Goal: Task Accomplishment & Management: Manage account settings

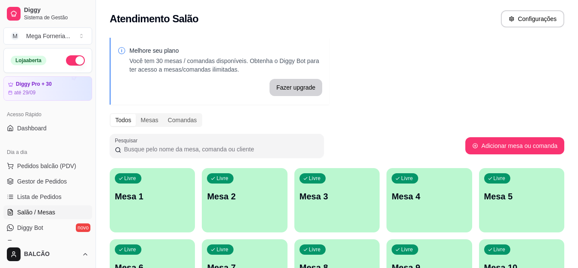
click at [52, 193] on span "Lista de Pedidos" at bounding box center [39, 197] width 45 height 9
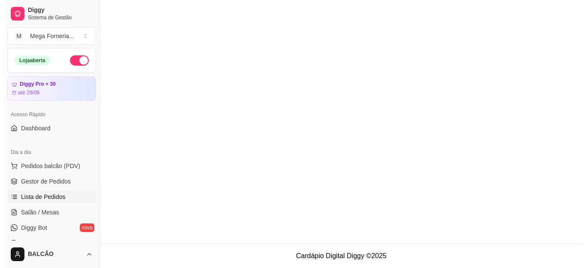
scroll to position [86, 0]
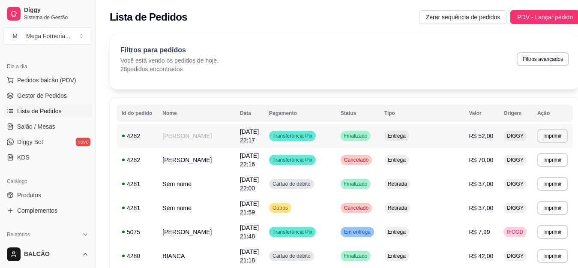
click at [199, 138] on td "[PERSON_NAME]" at bounding box center [196, 136] width 78 height 24
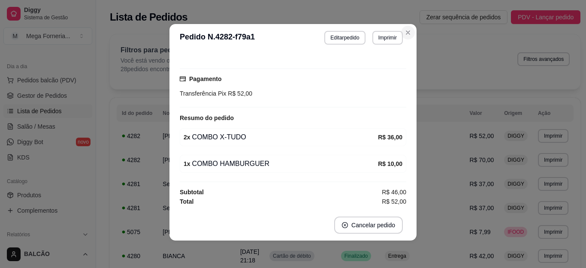
scroll to position [173, 0]
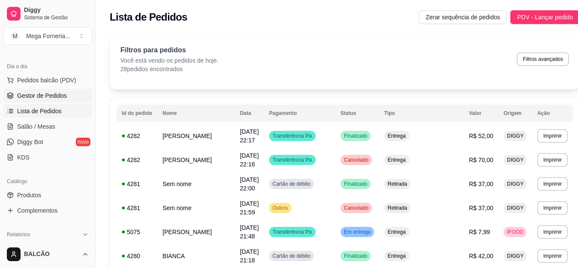
click at [54, 98] on span "Gestor de Pedidos" at bounding box center [42, 95] width 50 height 9
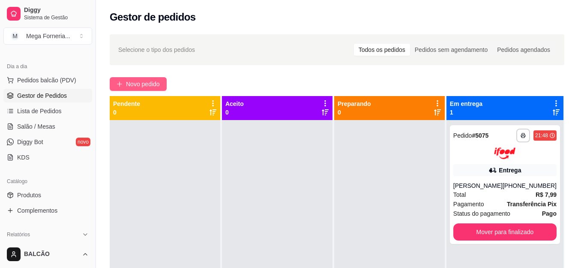
click at [130, 85] on span "Novo pedido" at bounding box center [143, 83] width 34 height 9
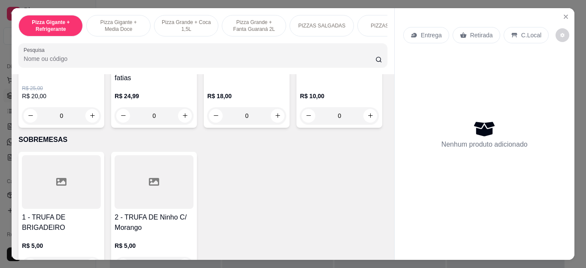
scroll to position [900, 0]
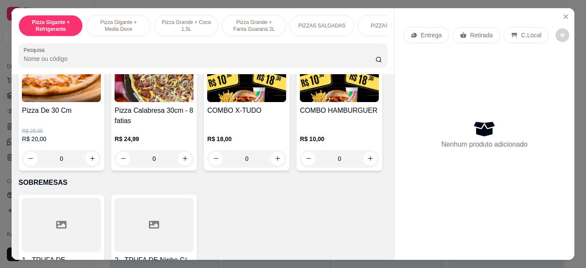
click at [271, 161] on div "0" at bounding box center [246, 158] width 79 height 17
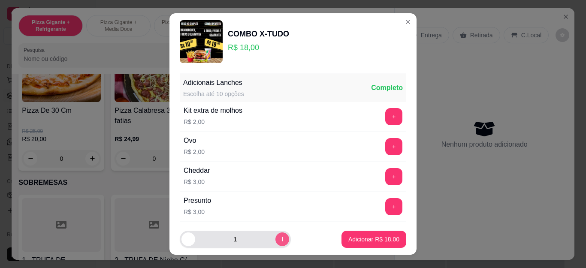
click at [280, 239] on icon "increase-product-quantity" at bounding box center [282, 239] width 5 height 5
type input "2"
click at [394, 234] on div "Adicionar R$ 36,00" at bounding box center [373, 239] width 65 height 17
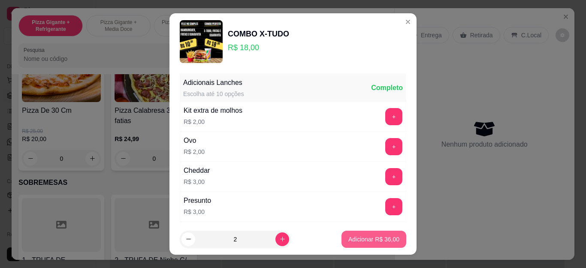
click at [391, 235] on button "Adicionar R$ 36,00" at bounding box center [373, 239] width 65 height 17
type input "2"
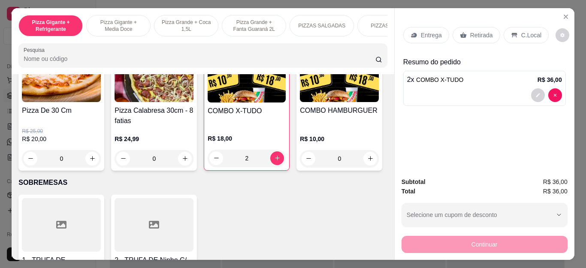
click at [429, 33] on p "Entrega" at bounding box center [431, 35] width 21 height 9
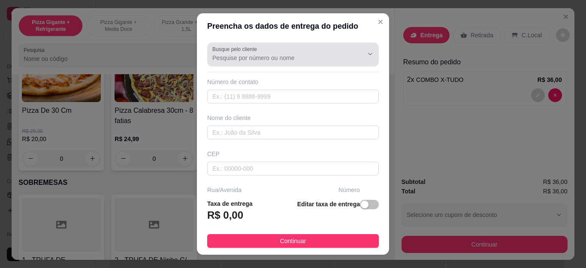
click at [223, 53] on div at bounding box center [292, 54] width 161 height 17
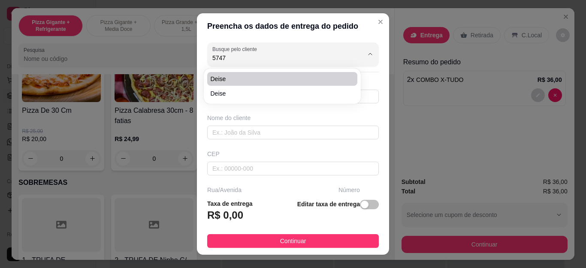
click at [241, 75] on span "Deise" at bounding box center [278, 79] width 135 height 9
type input "Deise"
type input "5522981195747"
type input "Deise"
type input "Cabo Frio"
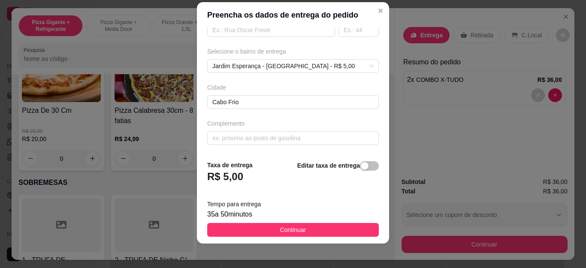
scroll to position [14, 0]
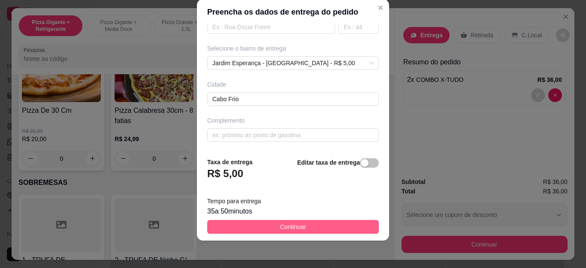
type input "Deise"
click at [301, 222] on button "Continuar" at bounding box center [292, 227] width 171 height 14
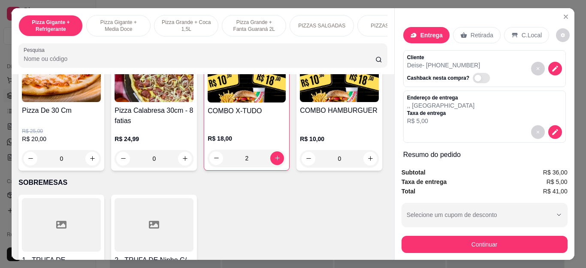
click at [474, 250] on div "Subtotal R$ 36,00 Taxa de entrega R$ 5,00 Total R$ 41,00 Selecione um cupom de …" at bounding box center [484, 210] width 180 height 99
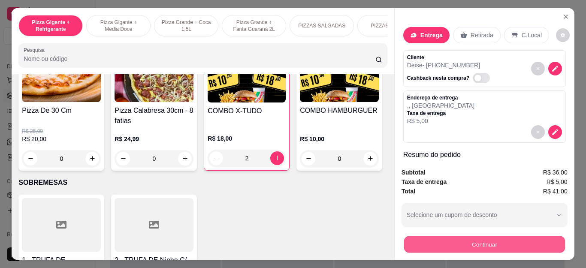
click at [470, 241] on button "Continuar" at bounding box center [483, 244] width 161 height 17
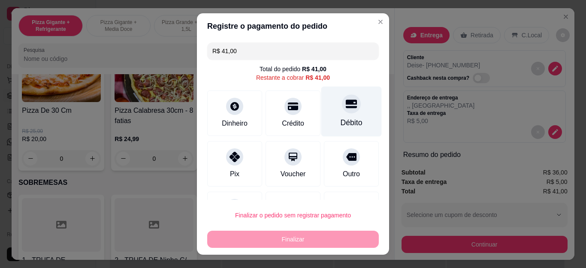
click at [340, 117] on div "Débito" at bounding box center [351, 122] width 22 height 11
type input "R$ 0,00"
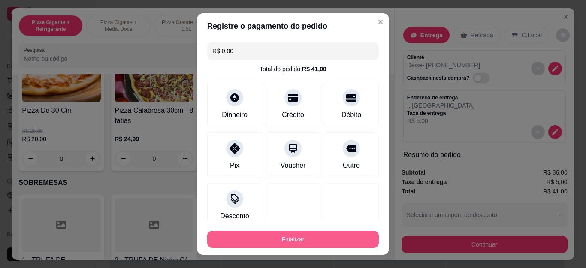
click at [275, 233] on button "Finalizar" at bounding box center [292, 239] width 171 height 17
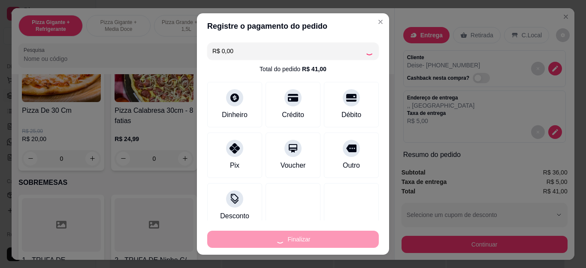
type input "0"
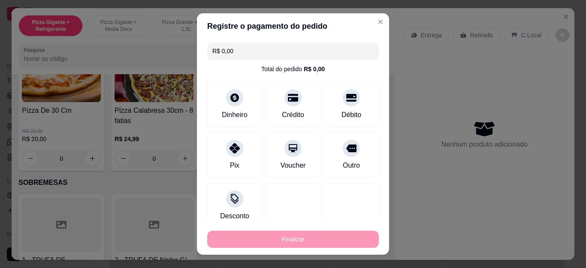
type input "-R$ 41,00"
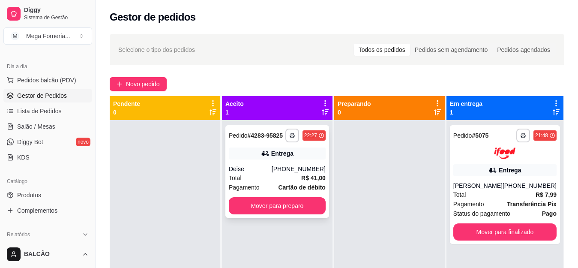
click at [280, 157] on div "Entrega" at bounding box center [282, 153] width 22 height 9
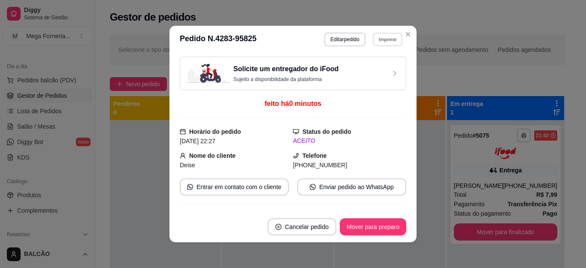
click at [377, 45] on button "Imprimir" at bounding box center [388, 39] width 30 height 13
click at [372, 67] on button "IMPRESSORA" at bounding box center [369, 70] width 62 height 14
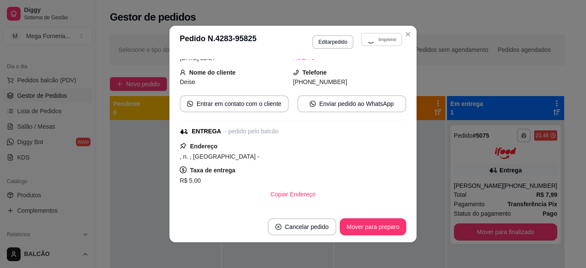
scroll to position [198, 0]
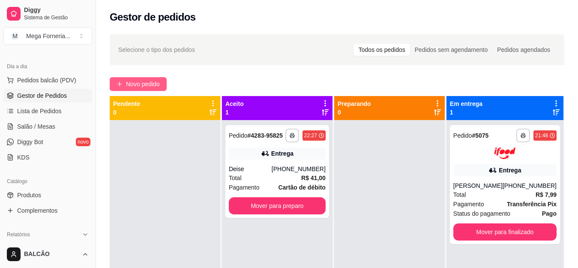
click at [147, 87] on span "Novo pedido" at bounding box center [143, 83] width 34 height 9
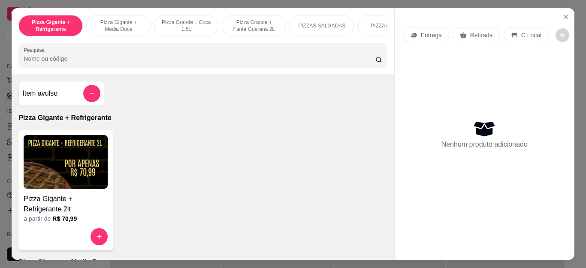
click at [413, 36] on div "Entrega" at bounding box center [426, 35] width 46 height 16
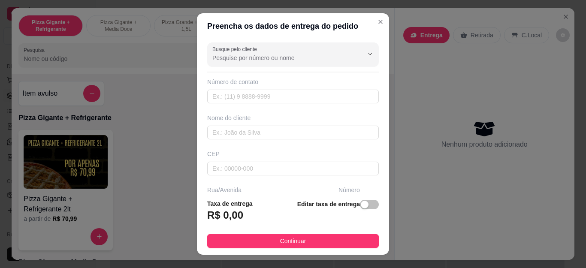
click at [289, 59] on input "Busque pelo cliente" at bounding box center [280, 58] width 137 height 9
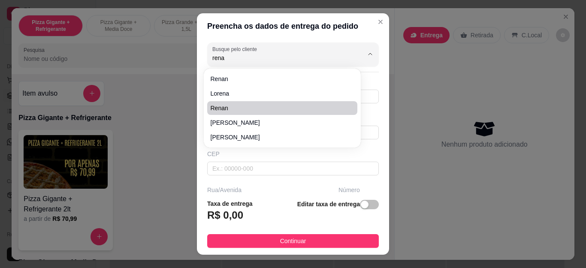
click at [276, 110] on span "Renan" at bounding box center [278, 108] width 135 height 9
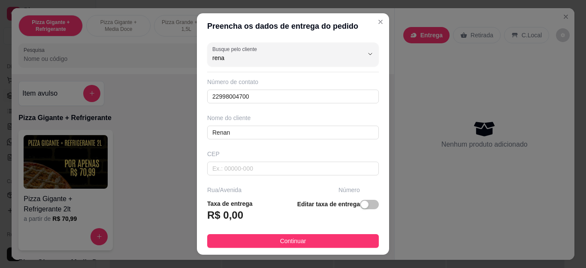
type input "Renan"
type input "22998004700"
type input "Renan"
type input "Cabo Frio"
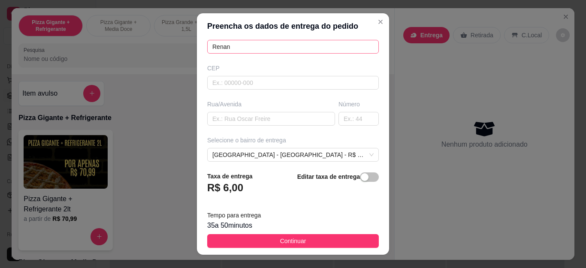
scroll to position [129, 0]
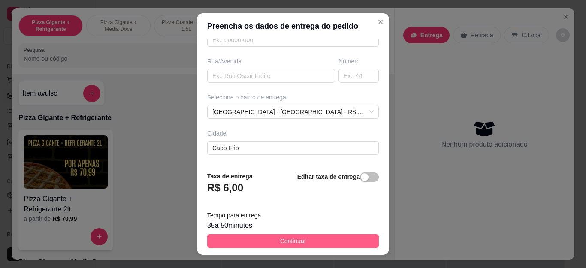
type input "Renan"
click at [281, 241] on span "Continuar" at bounding box center [293, 240] width 26 height 9
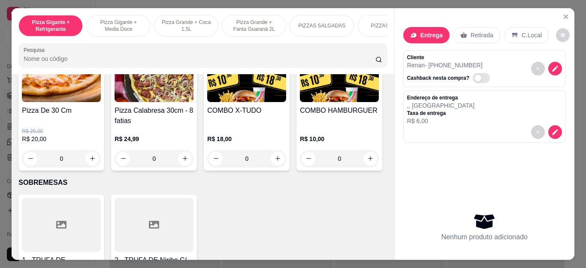
scroll to position [857, 0]
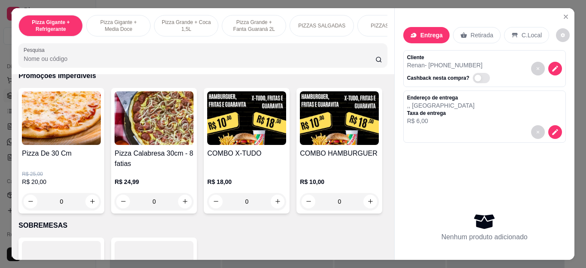
click at [272, 205] on div "0" at bounding box center [246, 201] width 79 height 17
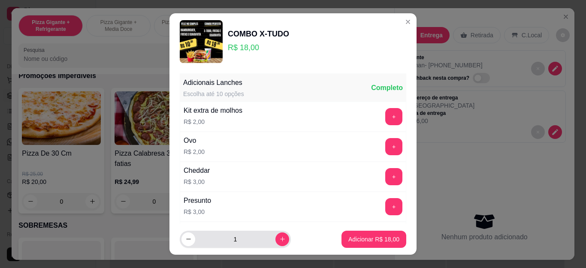
click at [272, 232] on div "1" at bounding box center [235, 239] width 108 height 17
click at [279, 238] on icon "increase-product-quantity" at bounding box center [282, 239] width 6 height 6
type input "2"
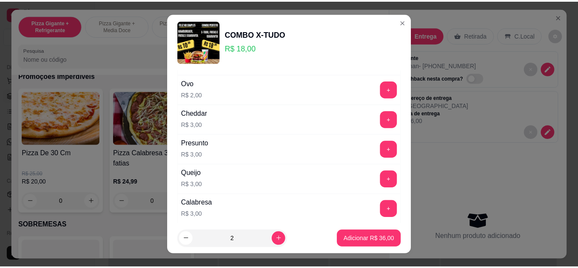
scroll to position [242, 0]
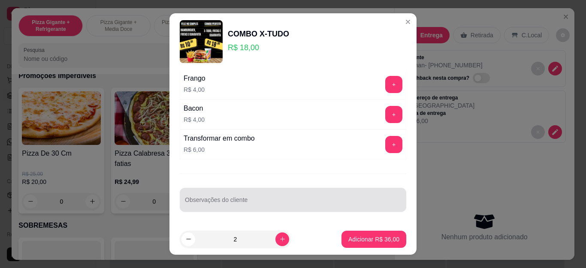
click at [244, 192] on div at bounding box center [293, 199] width 216 height 17
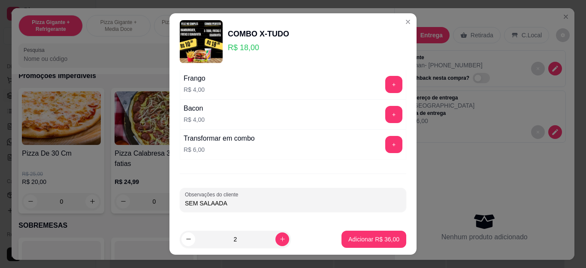
click at [209, 200] on input "SEM SALAADA" at bounding box center [293, 203] width 216 height 9
type input "SEM SALADA"
click at [355, 238] on p "Adicionar R$ 36,00" at bounding box center [373, 239] width 51 height 9
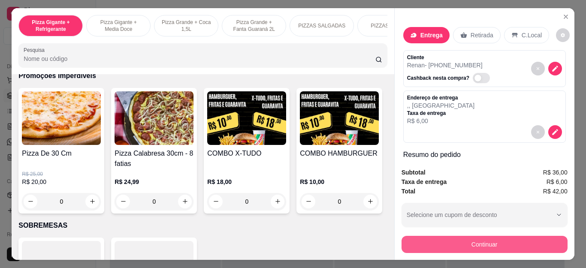
click at [461, 236] on button "Continuar" at bounding box center [484, 244] width 166 height 17
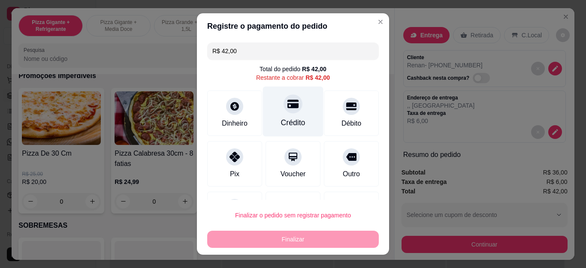
click at [283, 110] on div at bounding box center [292, 104] width 19 height 19
type input "R$ 0,00"
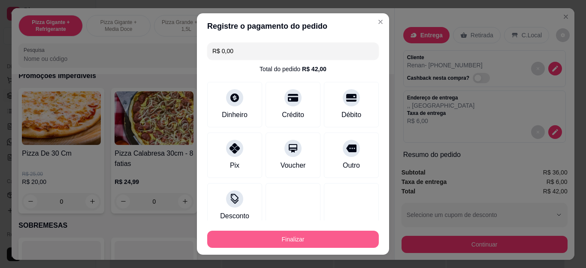
click at [302, 236] on button "Finalizar" at bounding box center [292, 239] width 171 height 17
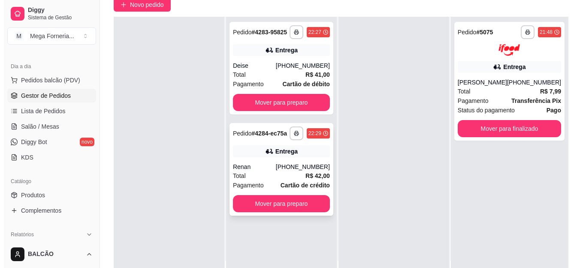
scroll to position [129, 0]
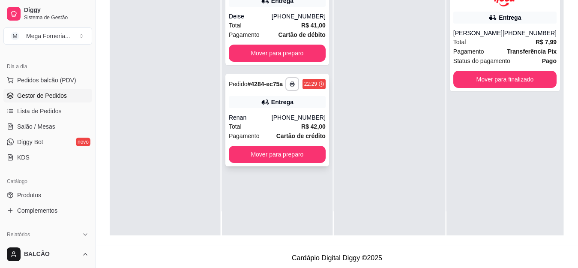
click at [262, 121] on div "Renan" at bounding box center [250, 117] width 43 height 9
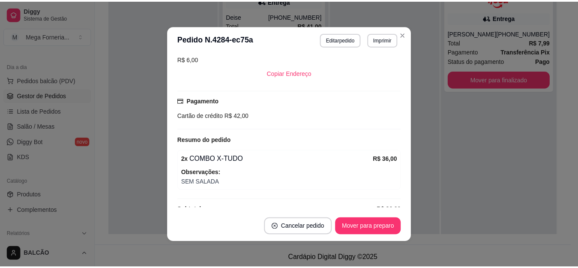
scroll to position [220, 0]
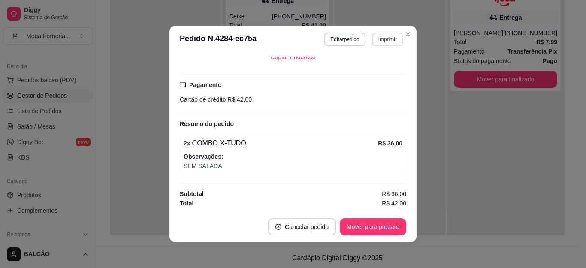
click at [381, 40] on button "Imprimir" at bounding box center [387, 40] width 30 height 14
click at [371, 69] on button "IMPRESSORA" at bounding box center [369, 69] width 60 height 13
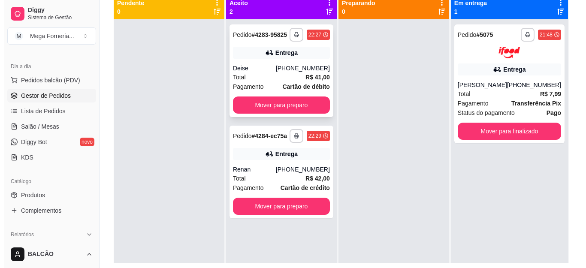
scroll to position [86, 0]
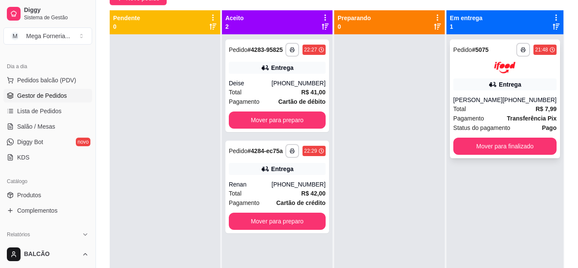
click at [494, 104] on div "[PERSON_NAME]" at bounding box center [478, 100] width 49 height 9
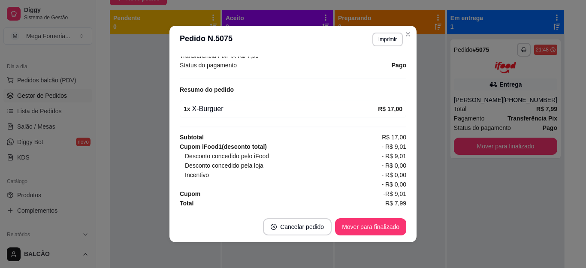
scroll to position [2, 0]
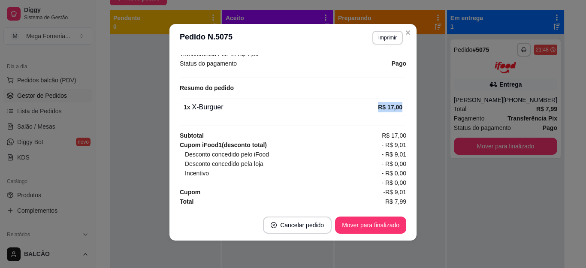
drag, startPoint x: 362, startPoint y: 105, endPoint x: 406, endPoint y: 114, distance: 44.2
click at [406, 114] on div "feito há 41 minutos Horário do pedido [DATE] 21:48 Status do pedido SAIU PARA E…" at bounding box center [292, 130] width 247 height 158
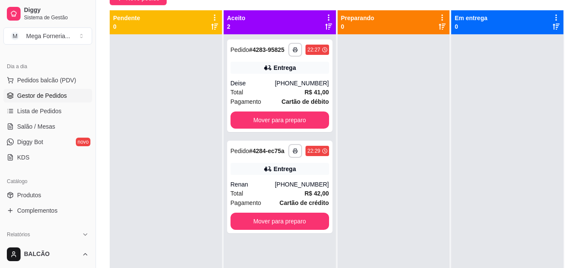
scroll to position [24, 0]
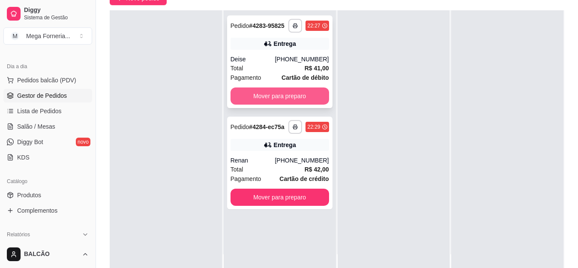
click at [304, 103] on button "Mover para preparo" at bounding box center [280, 95] width 99 height 17
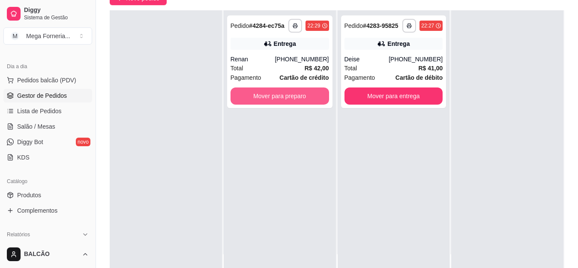
click at [304, 103] on button "Mover para preparo" at bounding box center [280, 95] width 99 height 17
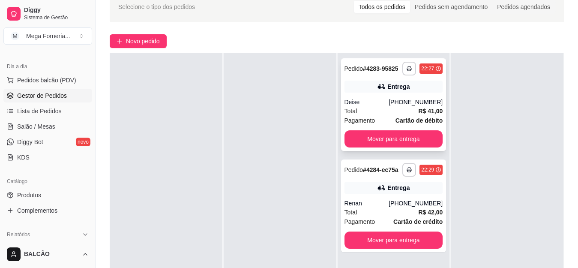
click at [402, 105] on div "[PHONE_NUMBER]" at bounding box center [416, 102] width 54 height 9
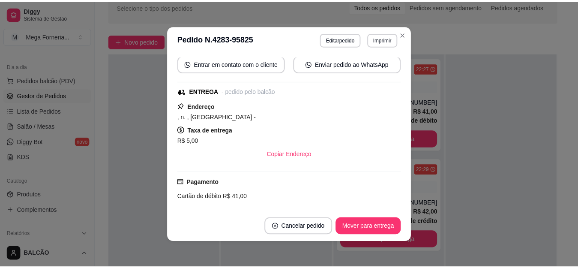
scroll to position [112, 0]
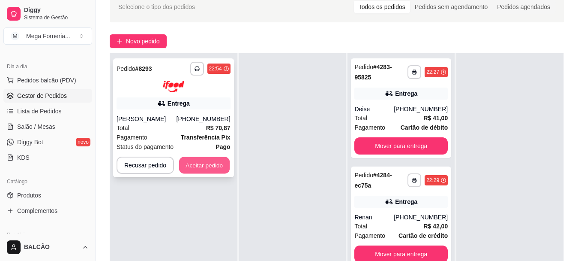
click at [179, 170] on button "Aceitar pedido" at bounding box center [204, 164] width 51 height 17
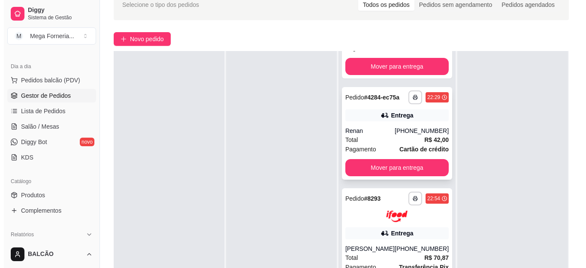
scroll to position [84, 0]
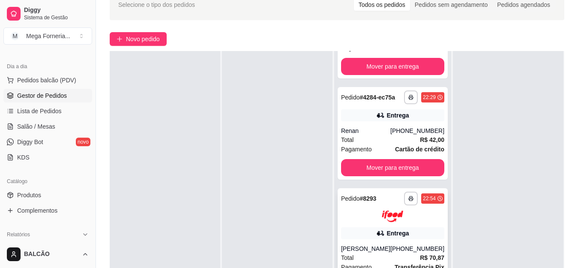
click at [395, 219] on img at bounding box center [392, 217] width 21 height 12
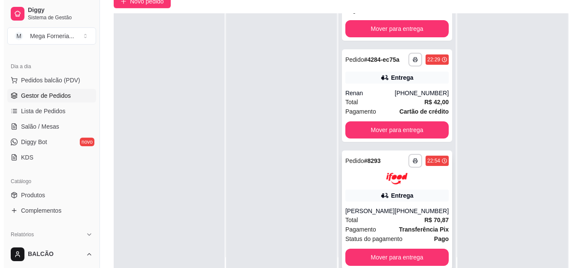
scroll to position [131, 0]
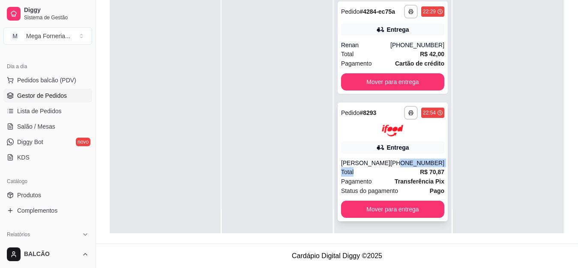
click at [395, 167] on div "**********" at bounding box center [393, 161] width 110 height 119
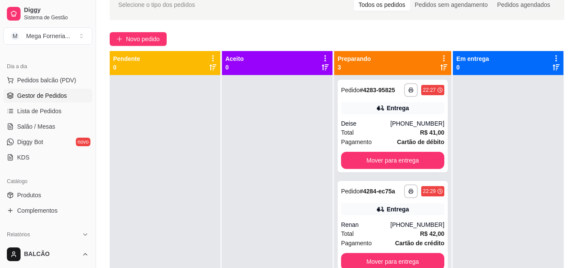
scroll to position [0, 0]
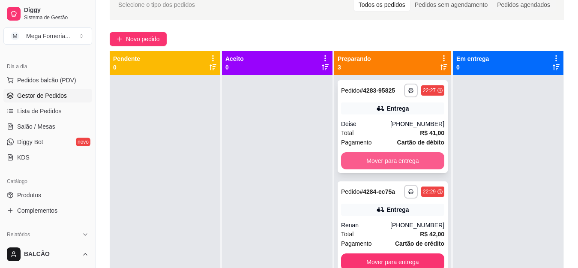
click at [383, 168] on button "Mover para entrega" at bounding box center [392, 160] width 103 height 17
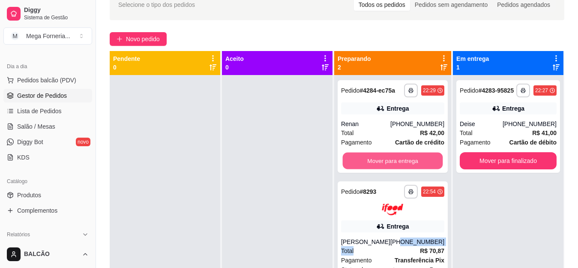
click at [383, 168] on button "Mover para entrega" at bounding box center [393, 161] width 100 height 17
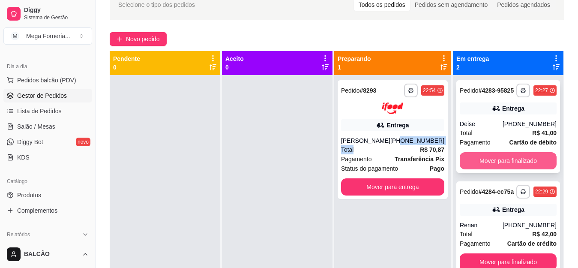
click at [534, 162] on button "Mover para finalizado" at bounding box center [508, 160] width 97 height 17
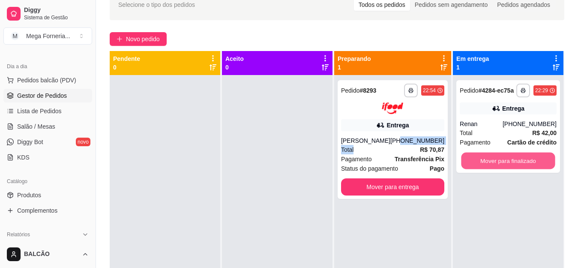
click at [534, 162] on button "Mover para finalizado" at bounding box center [508, 161] width 94 height 17
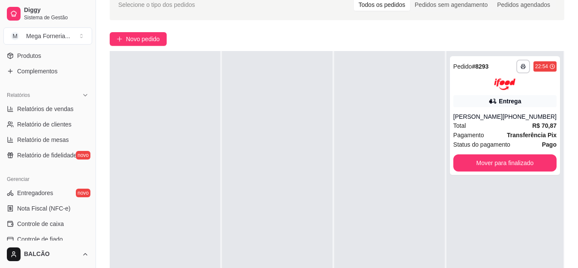
scroll to position [220, 0]
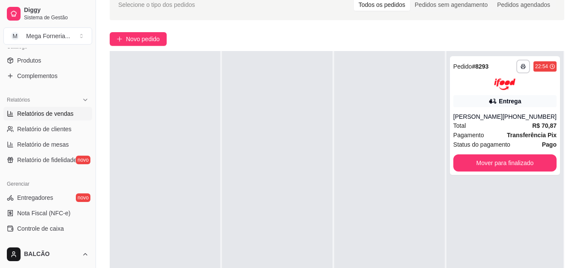
click at [35, 113] on span "Relatórios de vendas" at bounding box center [45, 113] width 57 height 9
select select "ALL"
select select "0"
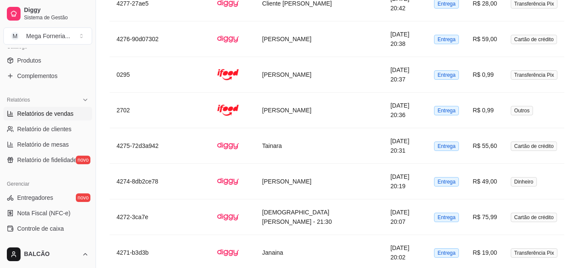
scroll to position [1017, 0]
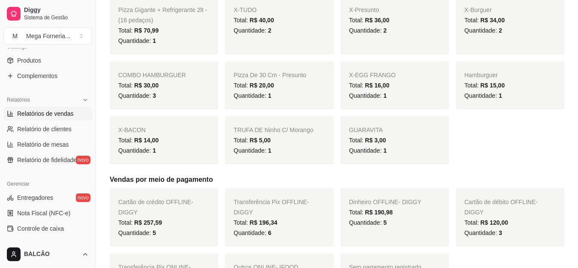
scroll to position [0, 0]
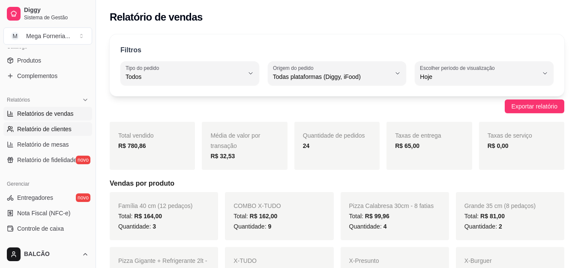
click at [47, 122] on link "Relatório de clientes" at bounding box center [47, 129] width 89 height 14
select select "30"
select select "HIGHEST_TOTAL_SPENT_WITH_ORDERS"
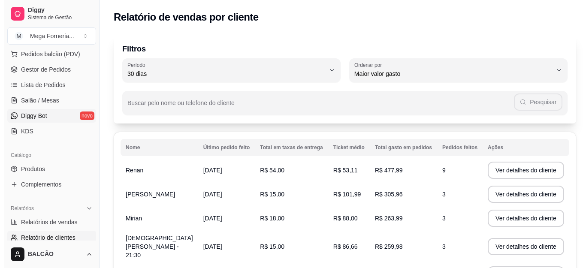
scroll to position [92, 0]
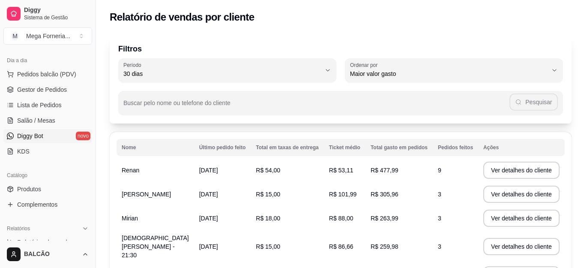
click at [45, 89] on span "Gestor de Pedidos" at bounding box center [42, 89] width 50 height 9
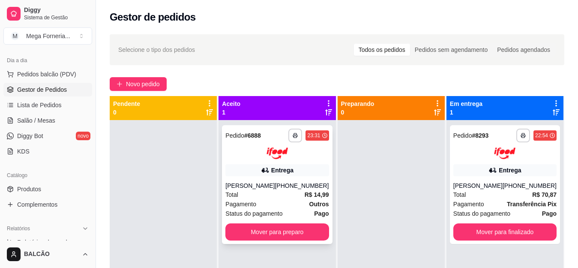
click at [260, 169] on div "Entrega" at bounding box center [277, 170] width 103 height 12
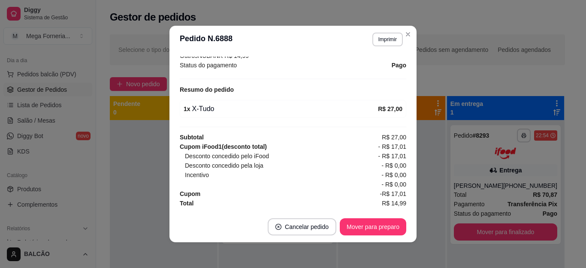
scroll to position [2, 0]
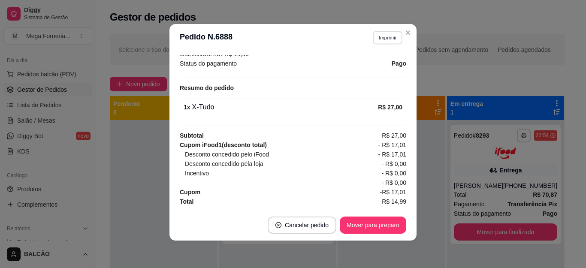
click at [388, 38] on button "Imprimir" at bounding box center [388, 37] width 30 height 13
click at [384, 64] on button "IMPRESSORA" at bounding box center [368, 67] width 60 height 13
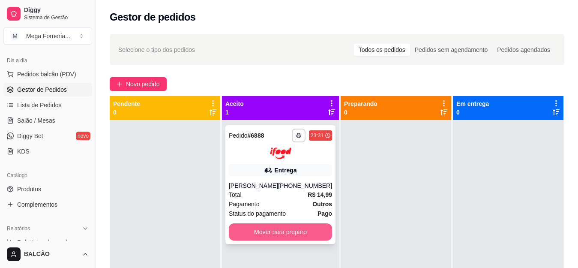
click at [311, 229] on button "Mover para preparo" at bounding box center [280, 231] width 103 height 17
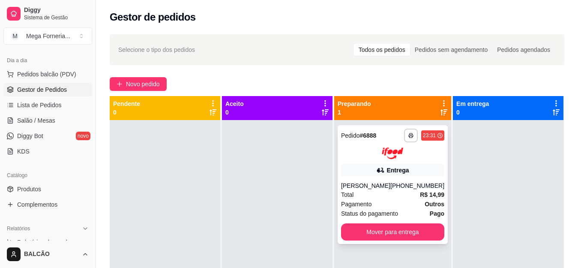
click at [370, 169] on div "Entrega" at bounding box center [392, 170] width 103 height 12
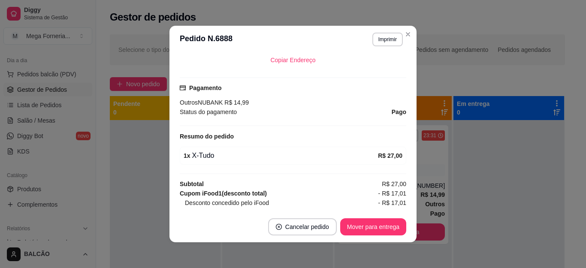
scroll to position [214, 0]
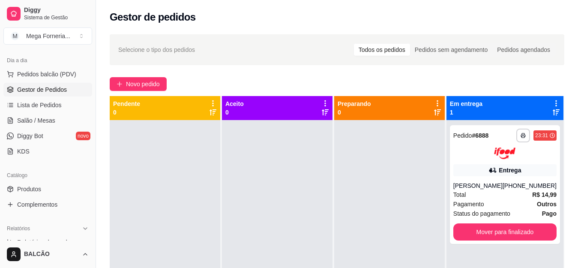
click at [493, 185] on div "[PERSON_NAME]" at bounding box center [478, 185] width 49 height 9
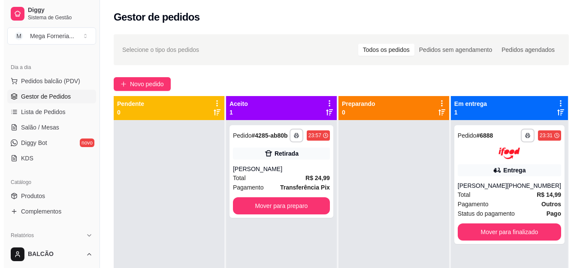
scroll to position [86, 0]
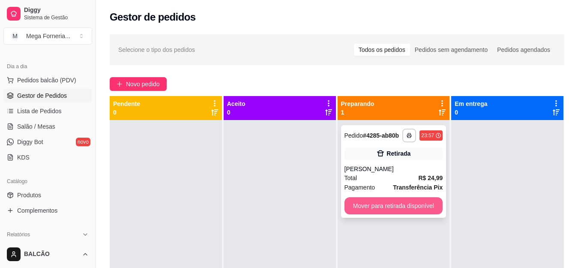
click at [427, 208] on button "Mover para retirada disponível" at bounding box center [394, 205] width 99 height 17
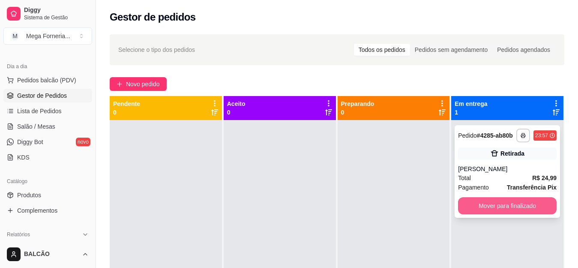
click at [496, 200] on button "Mover para finalizado" at bounding box center [507, 205] width 99 height 17
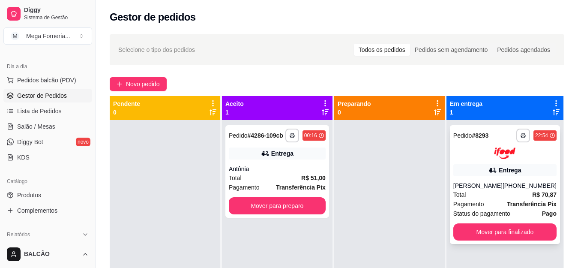
click at [477, 178] on div "**********" at bounding box center [505, 184] width 110 height 119
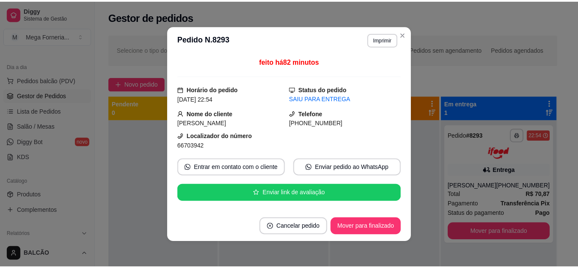
scroll to position [249, 0]
